Goal: Find specific page/section: Find specific page/section

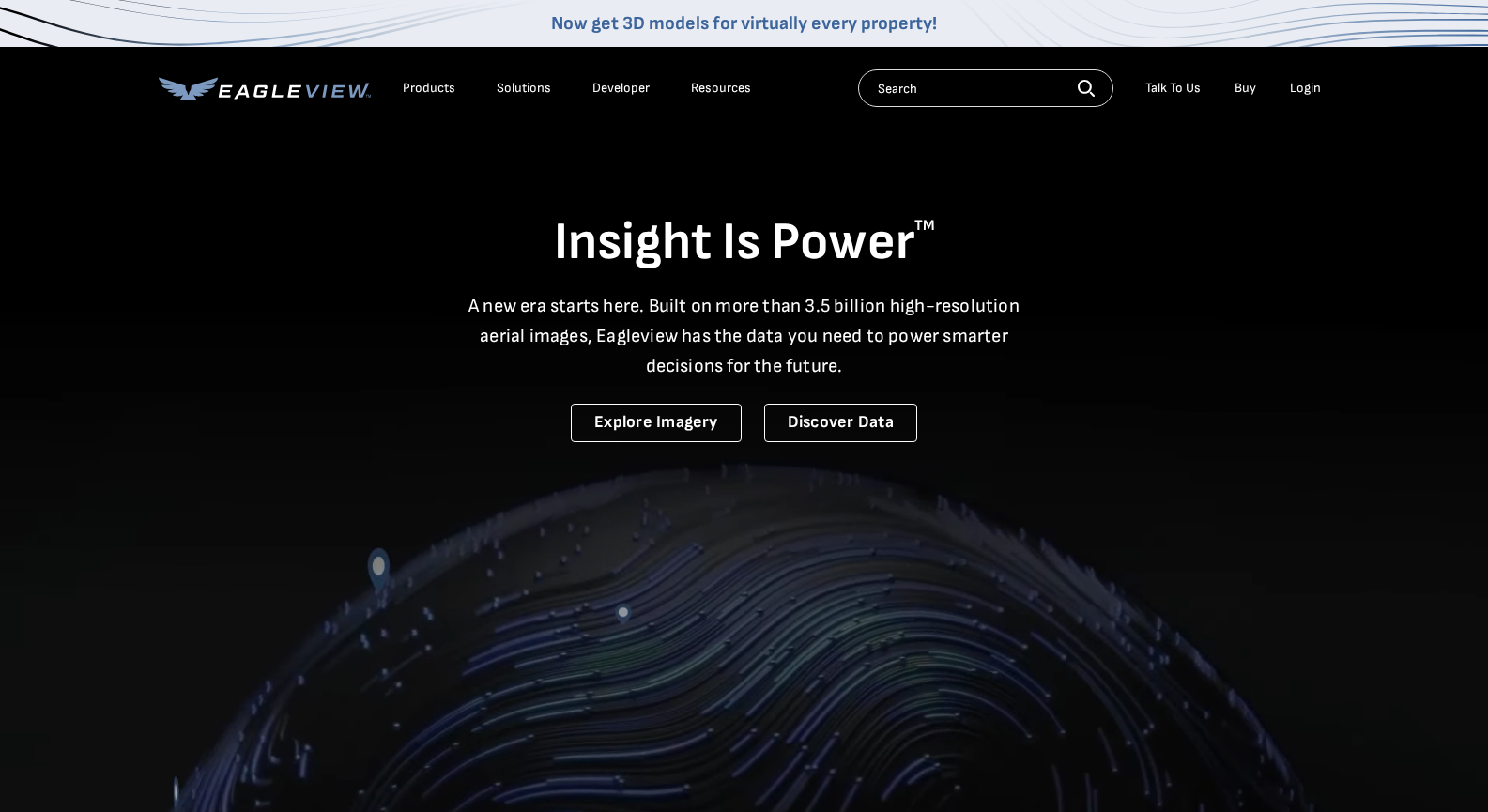
click at [1298, 102] on div "Search Talk To Us Buy Login" at bounding box center [1094, 88] width 472 height 38
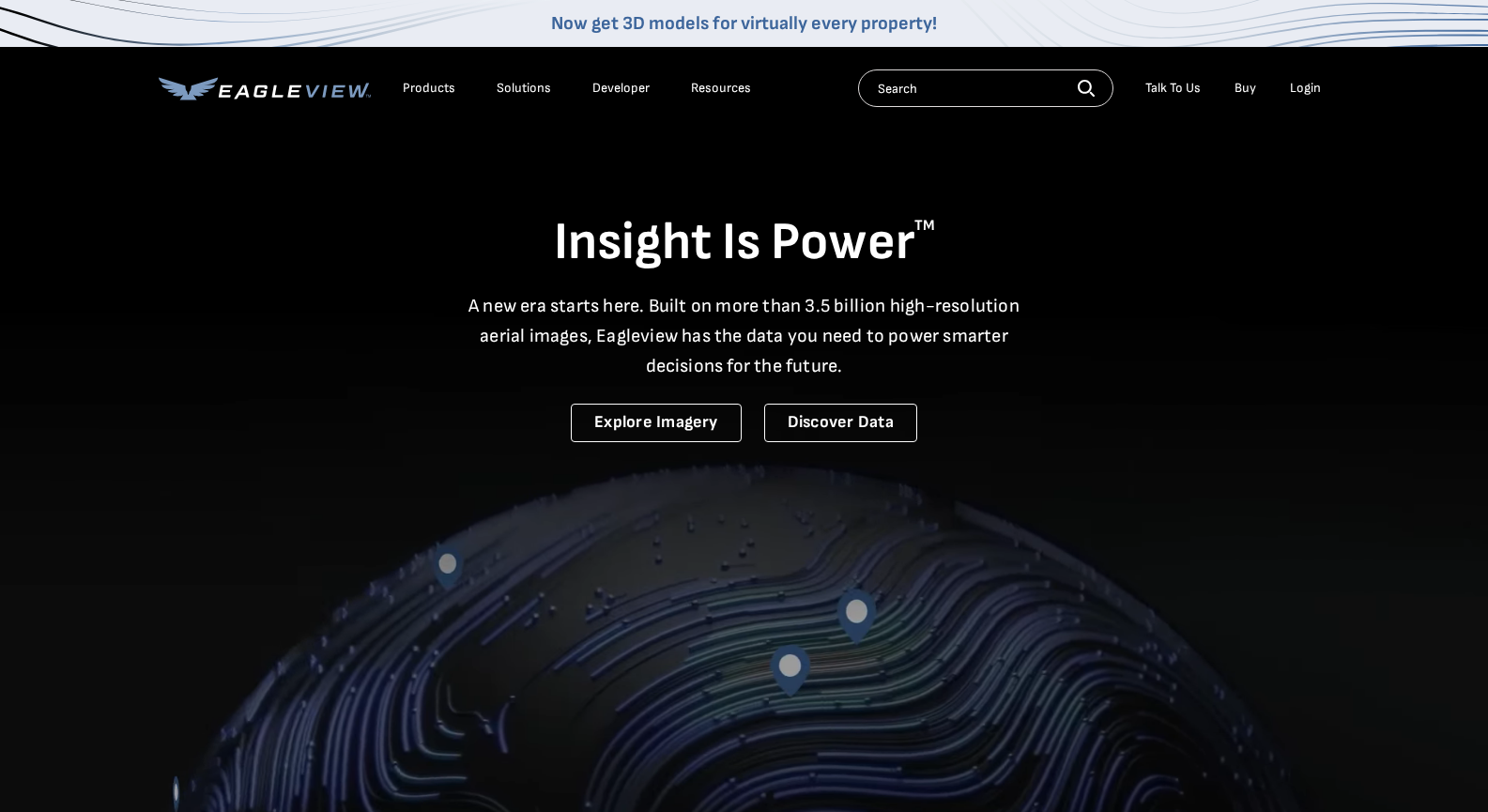
click at [1306, 85] on div "Login" at bounding box center [1306, 88] width 31 height 17
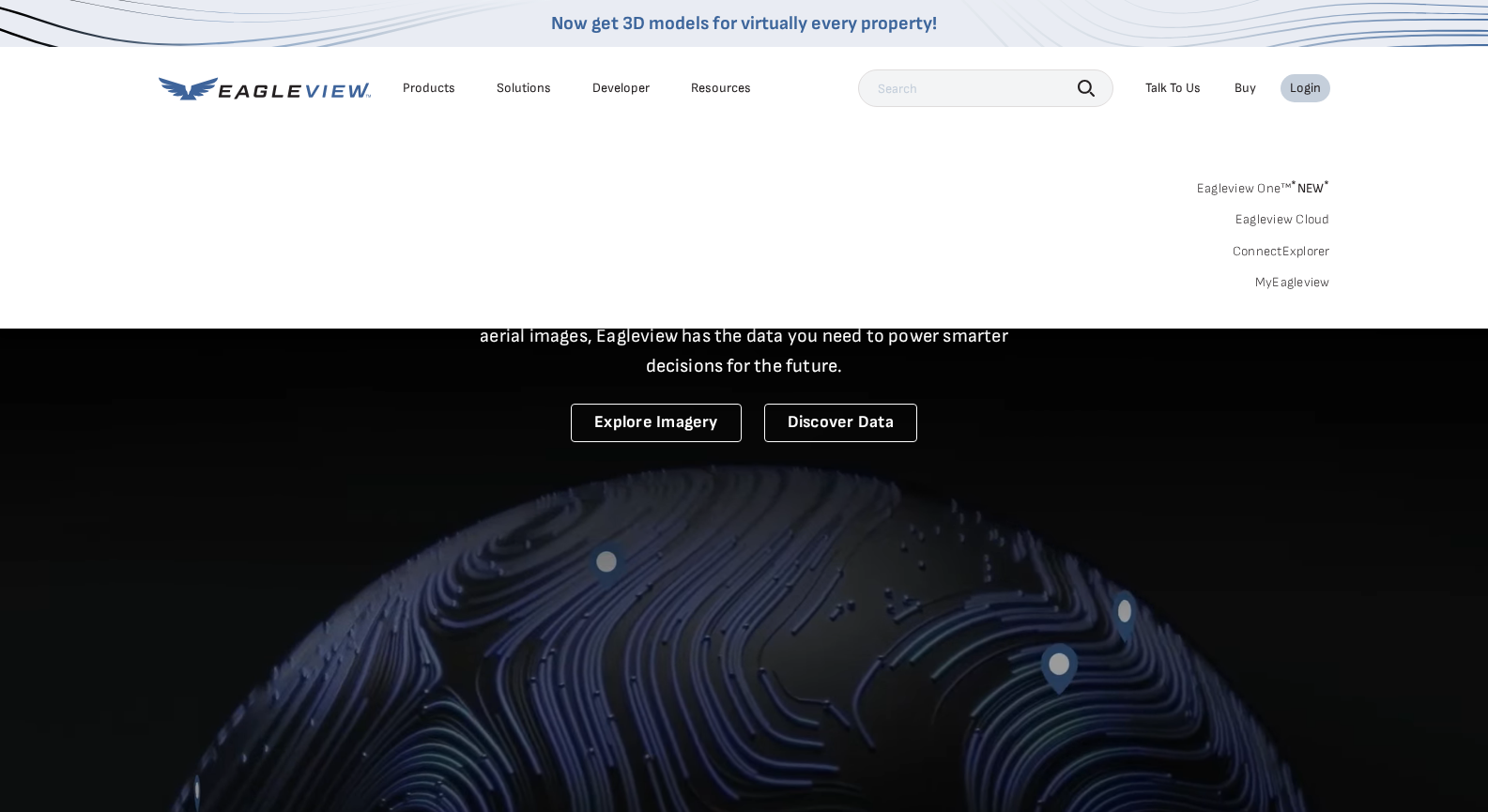
click at [1290, 279] on link "MyEagleview" at bounding box center [1292, 282] width 75 height 17
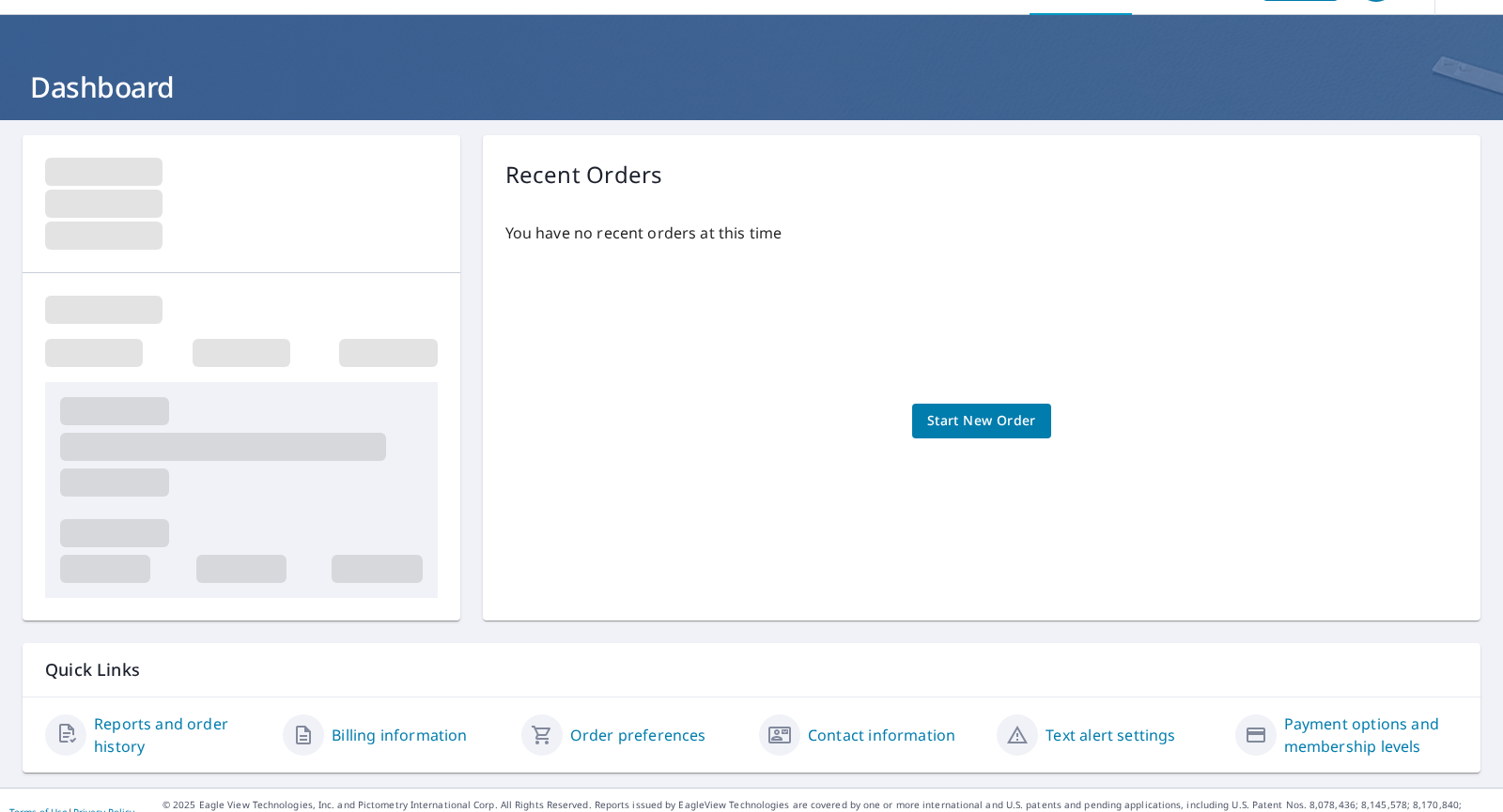
scroll to position [76, 0]
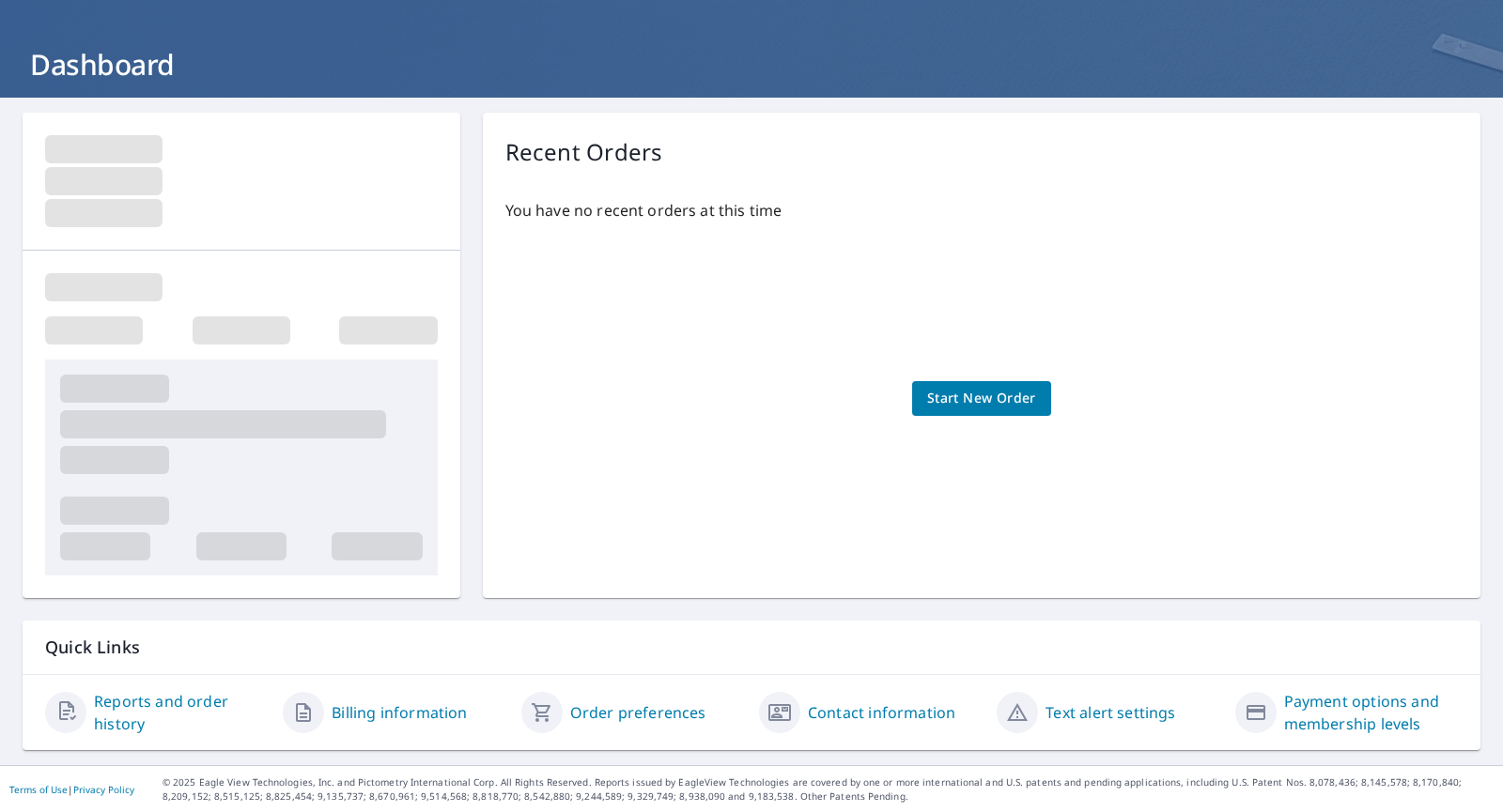
click at [180, 707] on link "Reports and order history" at bounding box center [180, 713] width 174 height 45
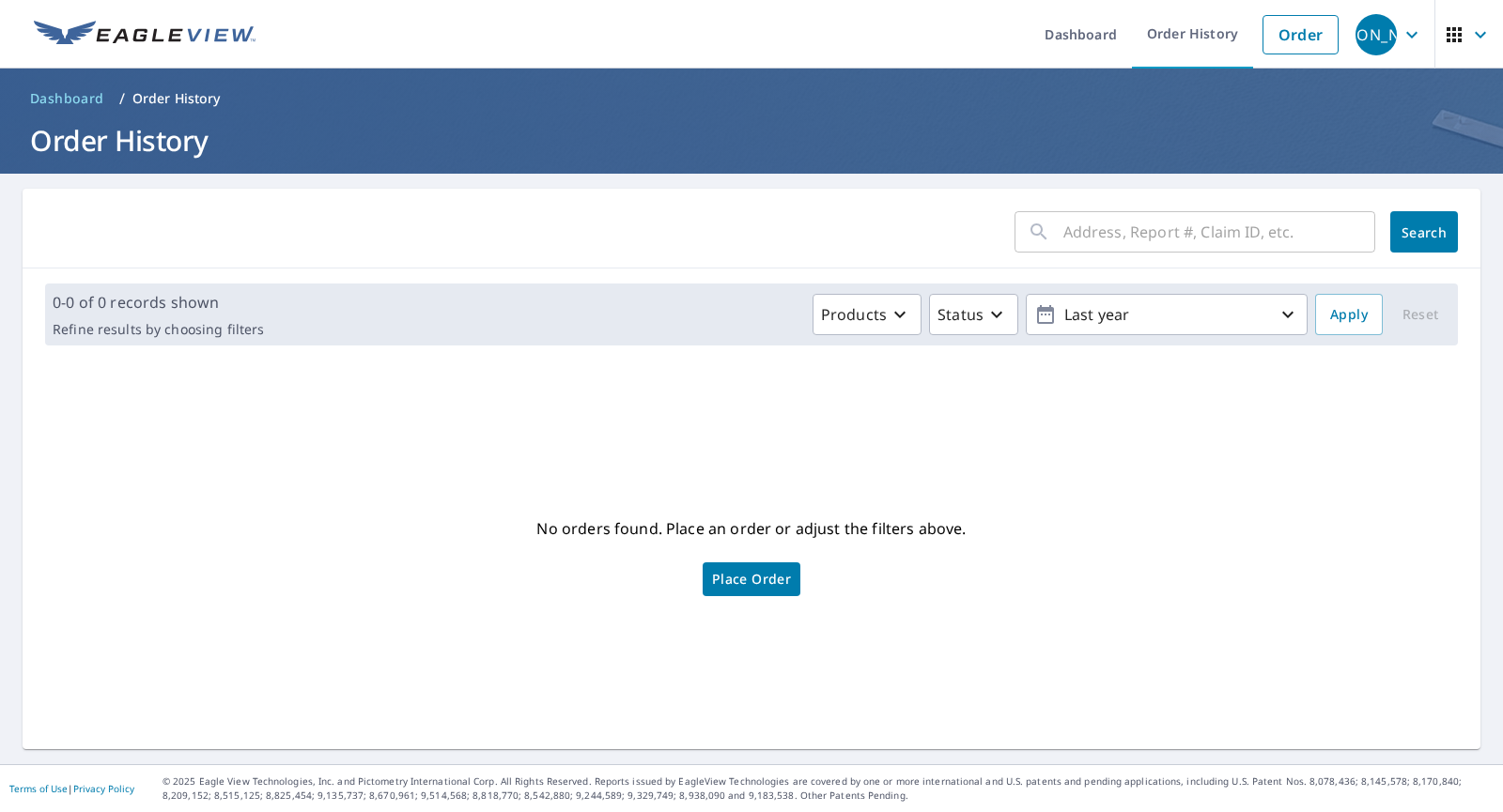
click at [1401, 38] on icon "button" at bounding box center [1411, 34] width 22 height 22
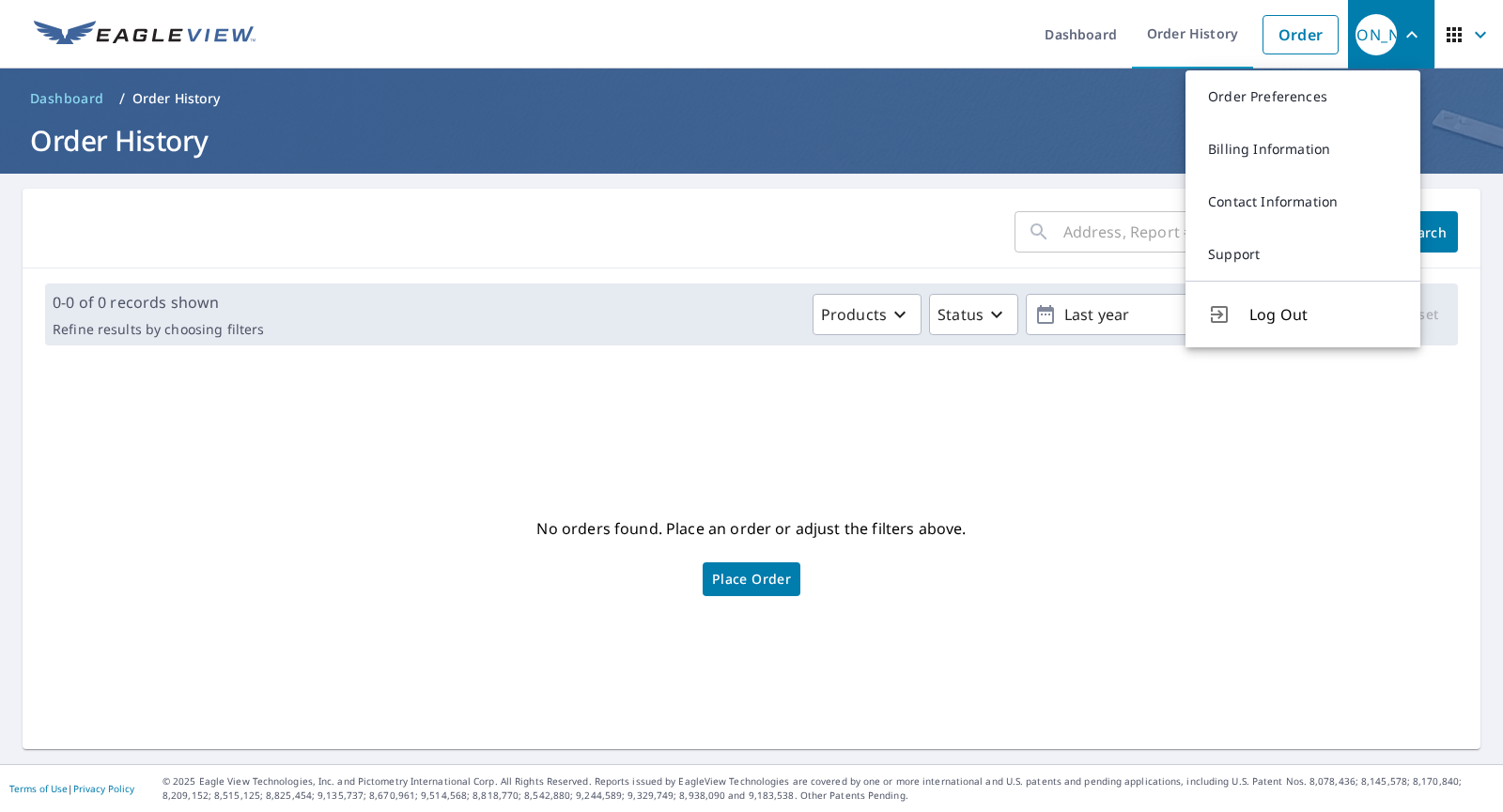
click at [773, 191] on div "​ Search" at bounding box center [751, 229] width 1458 height 80
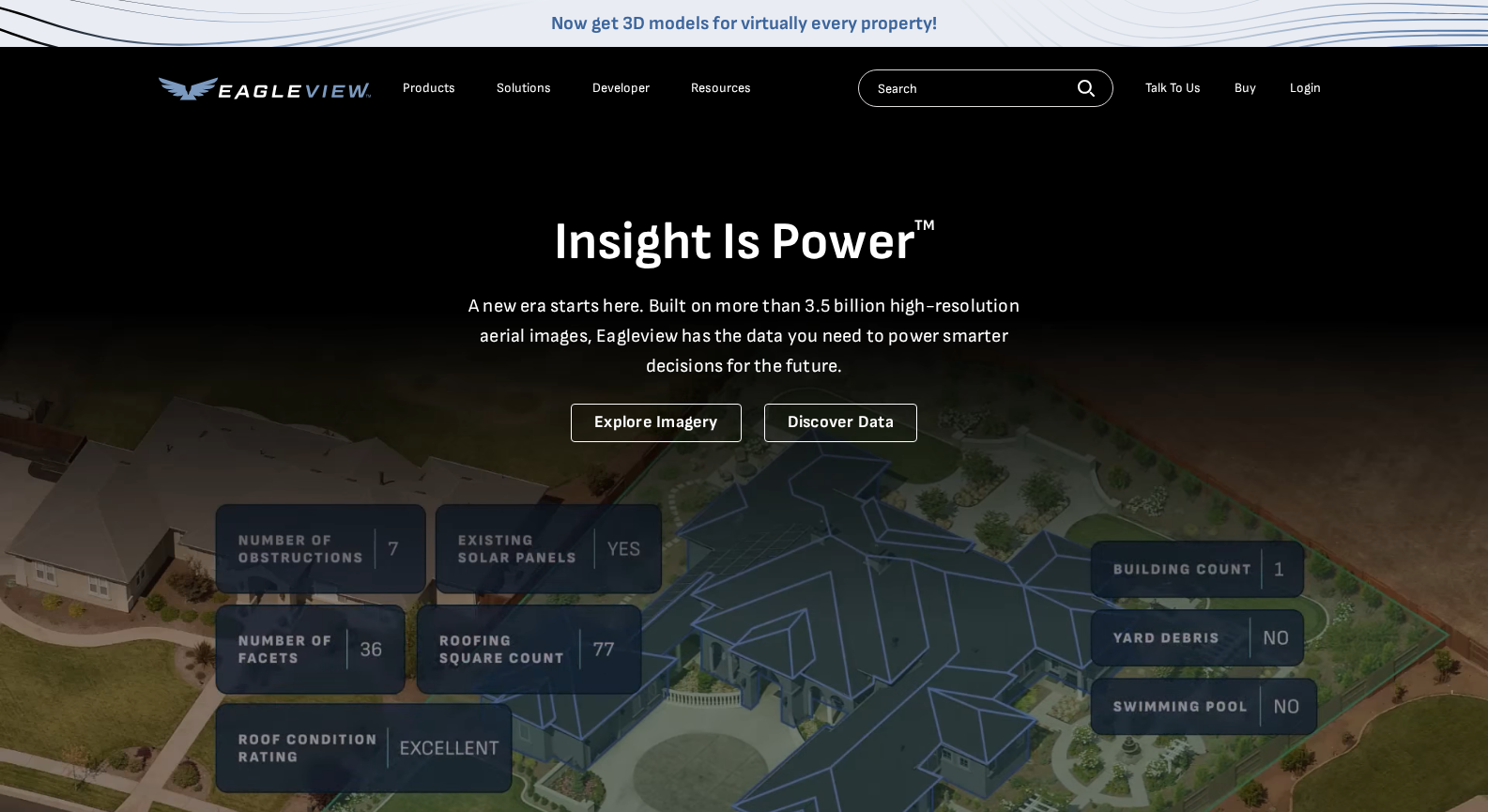
click at [1312, 86] on div "Login" at bounding box center [1306, 88] width 31 height 17
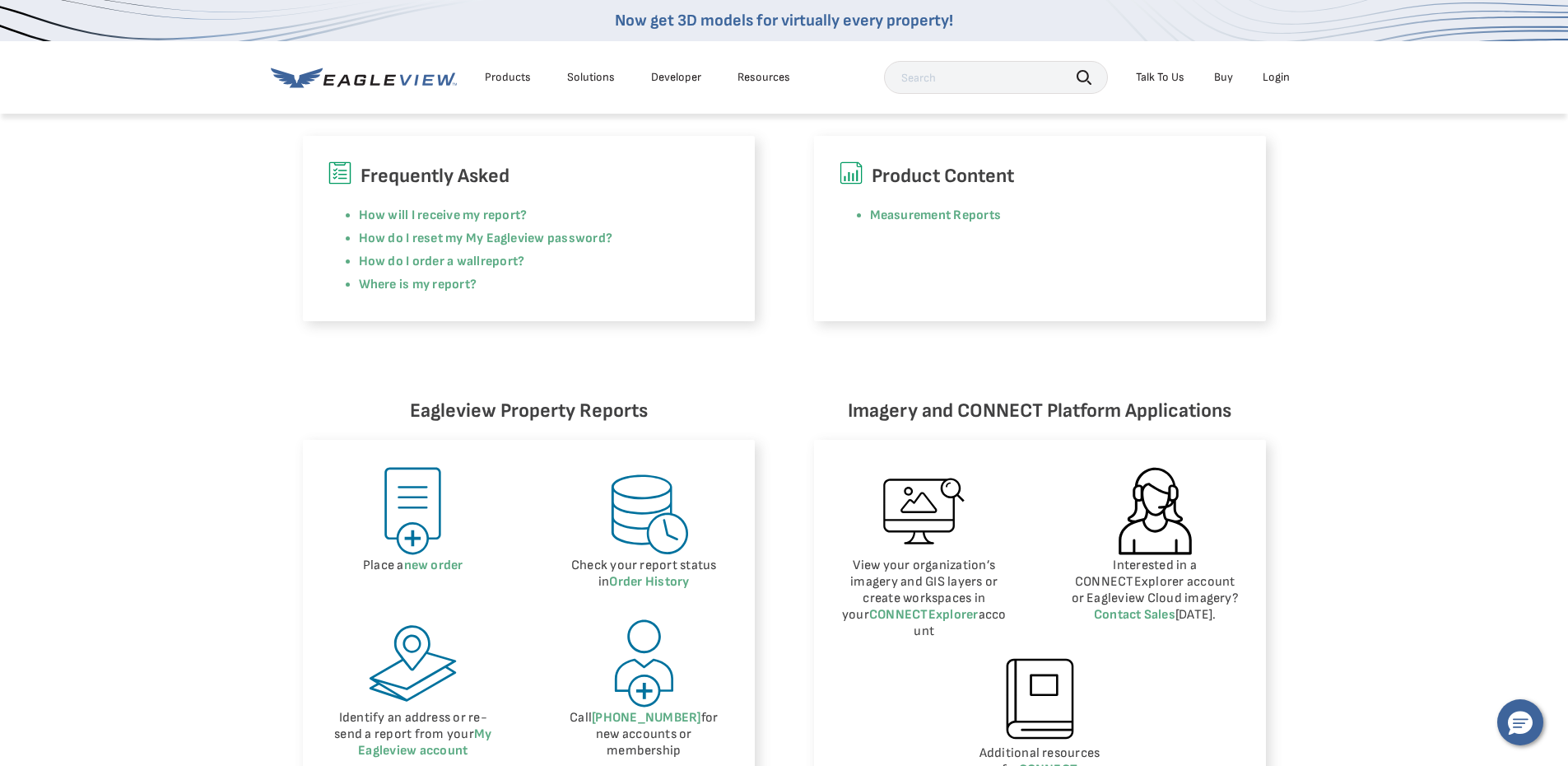
scroll to position [576, 0]
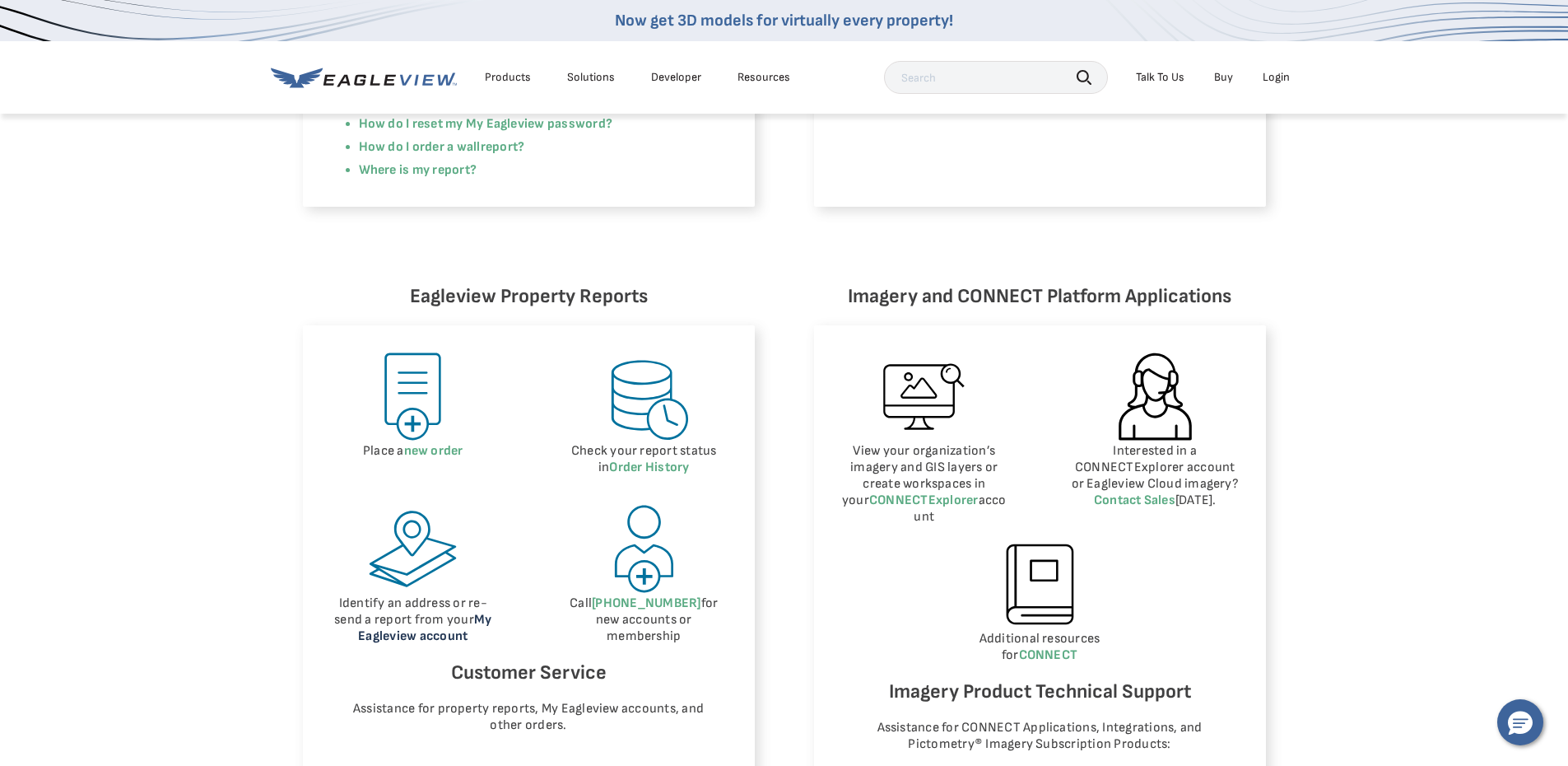
click at [448, 635] on link "My Eagleview account" at bounding box center [425, 628] width 133 height 32
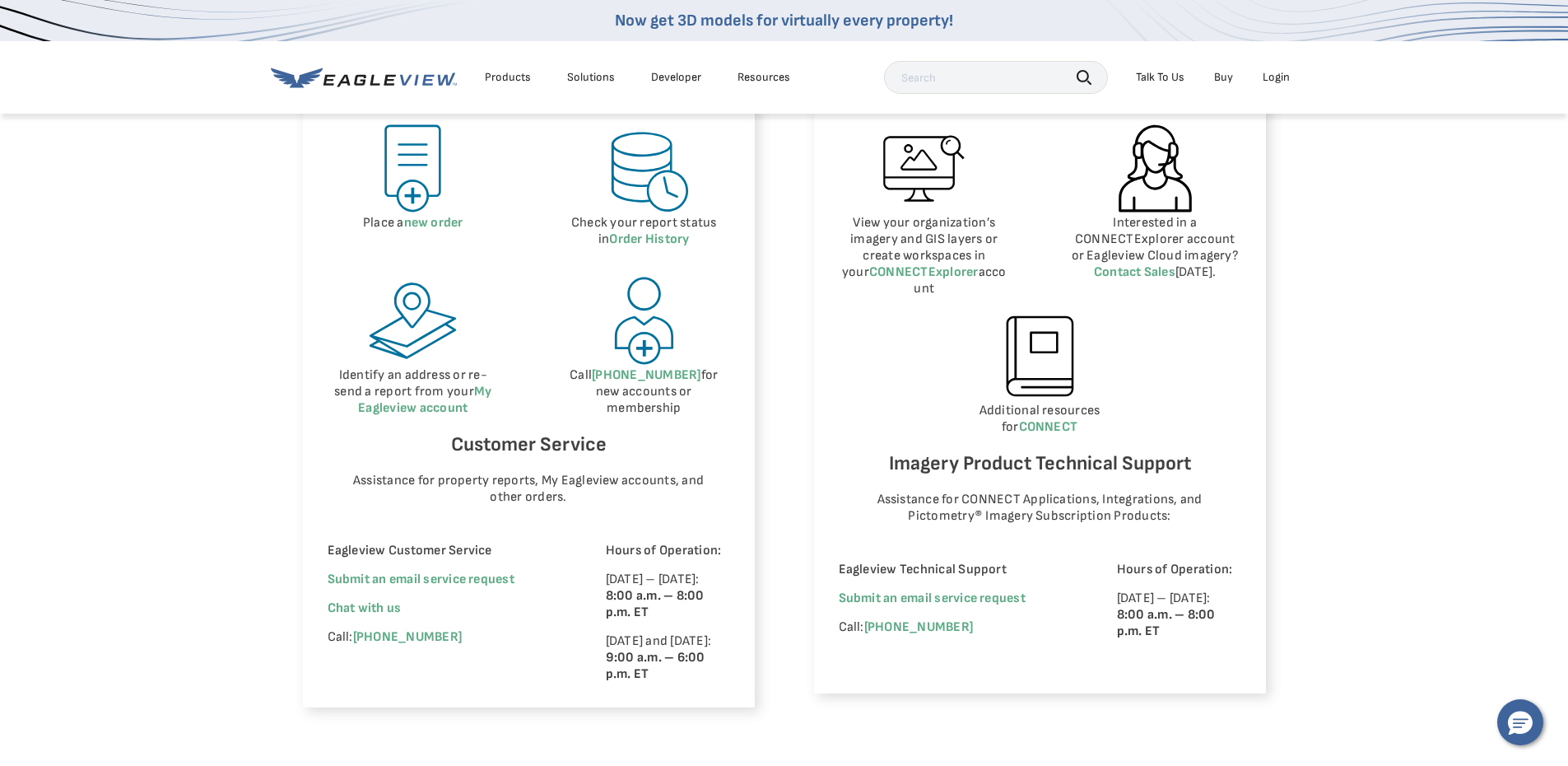
scroll to position [823, 0]
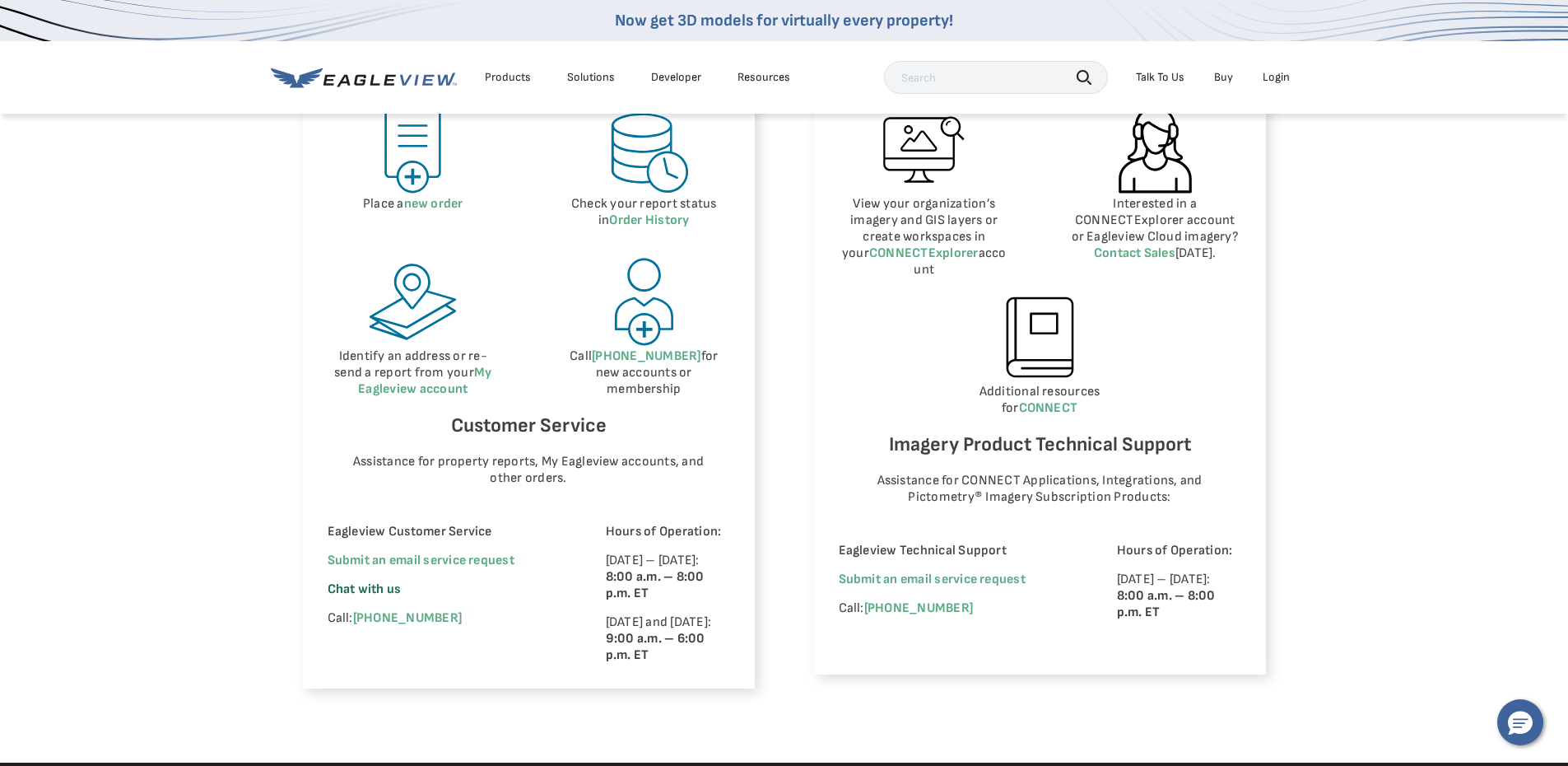
click at [374, 588] on span "Chat with us" at bounding box center [364, 589] width 74 height 15
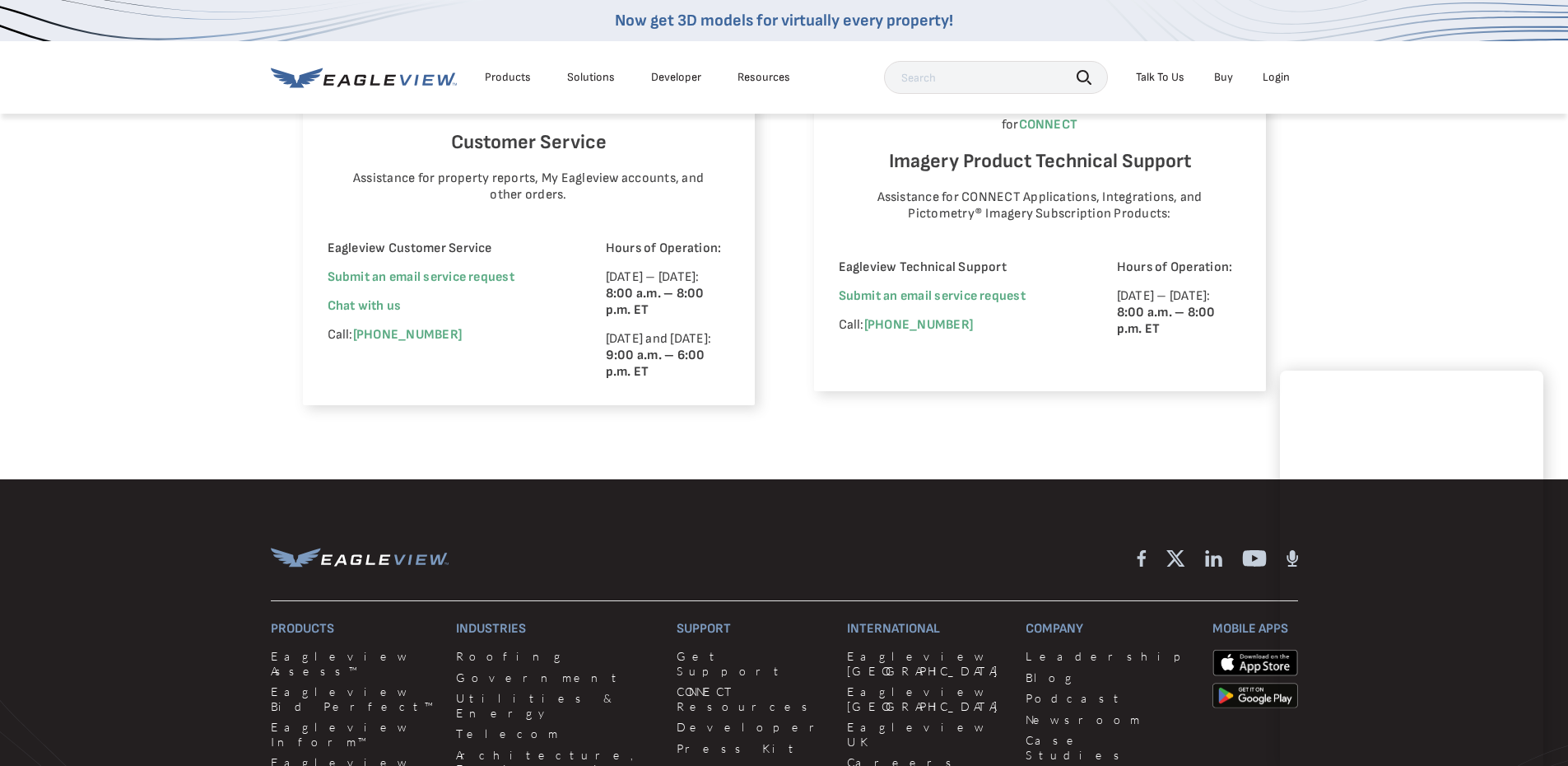
scroll to position [1152, 0]
